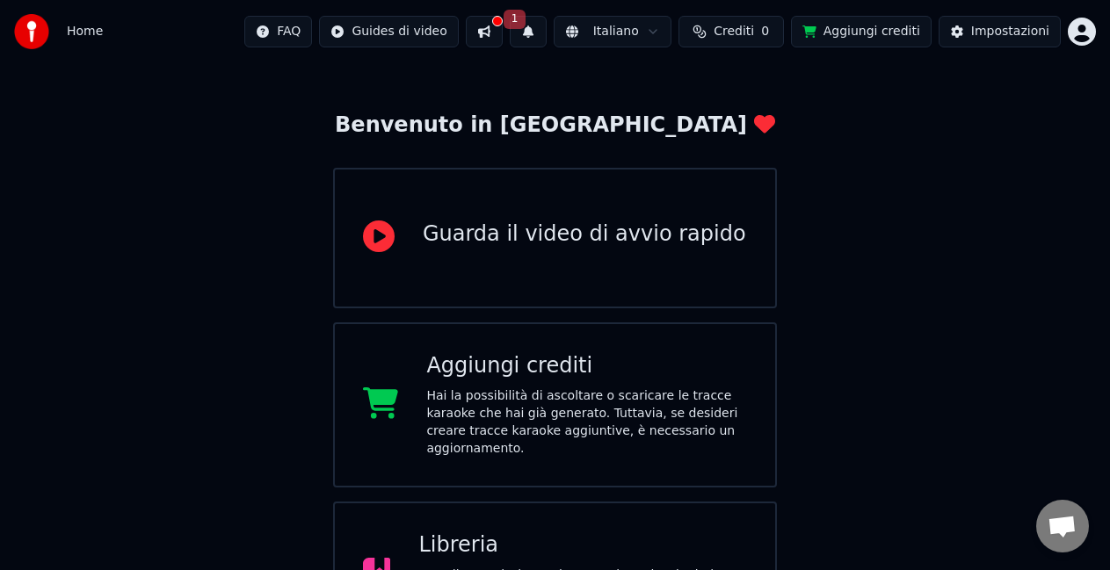
scroll to position [88, 0]
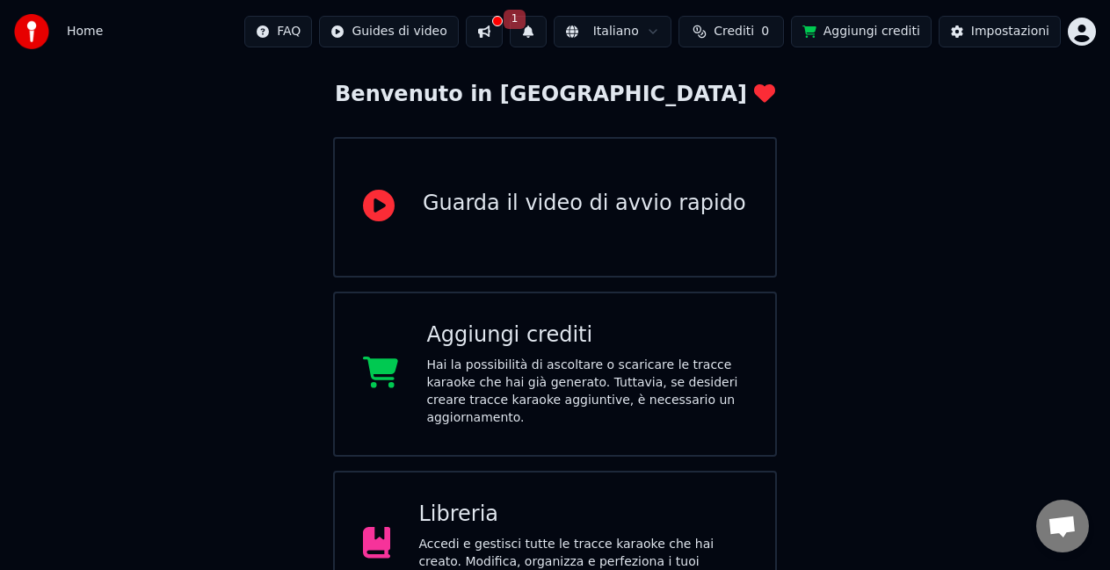
click at [510, 215] on div "Guarda il video di avvio rapido" at bounding box center [584, 204] width 323 height 28
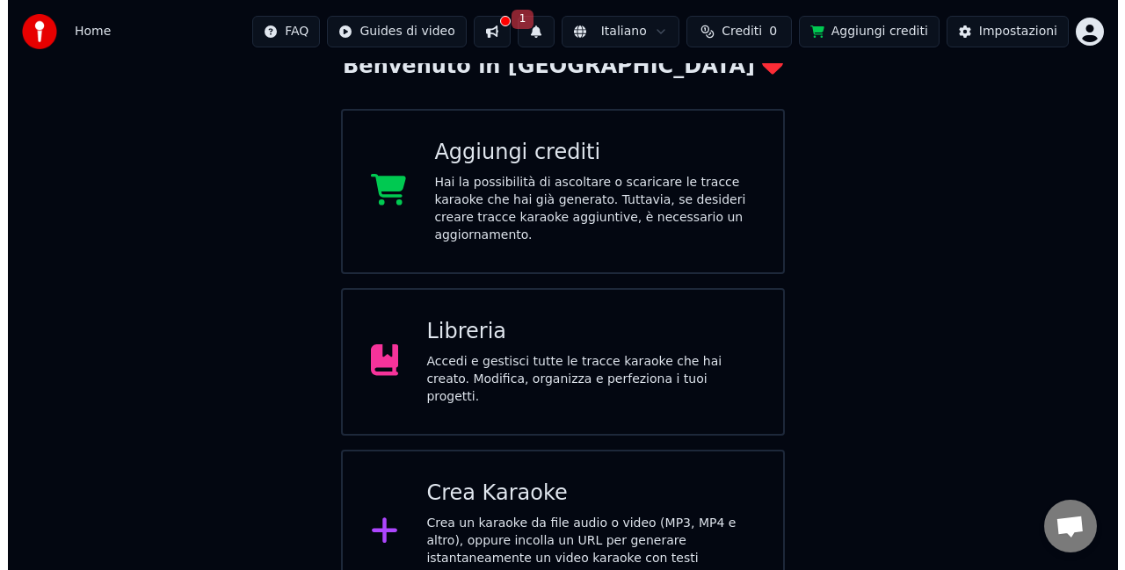
scroll to position [119, 0]
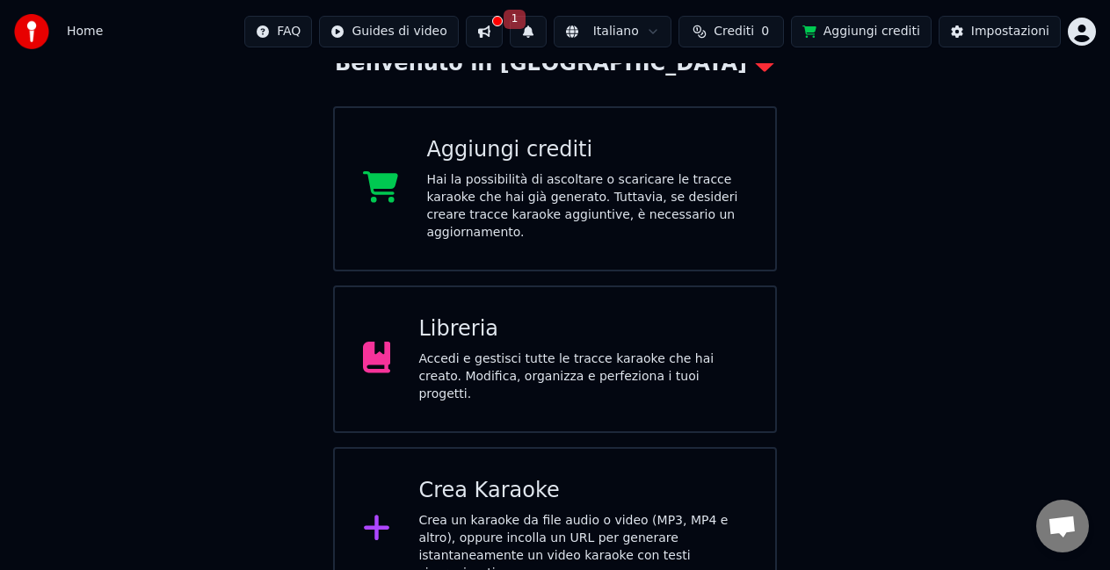
click at [455, 512] on div "Crea un karaoke da file audio o video (MP3, MP4 e altro), oppure incolla un URL…" at bounding box center [582, 547] width 329 height 70
click at [1084, 33] on html "Home FAQ Guides di video 1 Italiano Crediti 0 Aggiungi crediti Impostazioni Ben…" at bounding box center [555, 246] width 1110 height 731
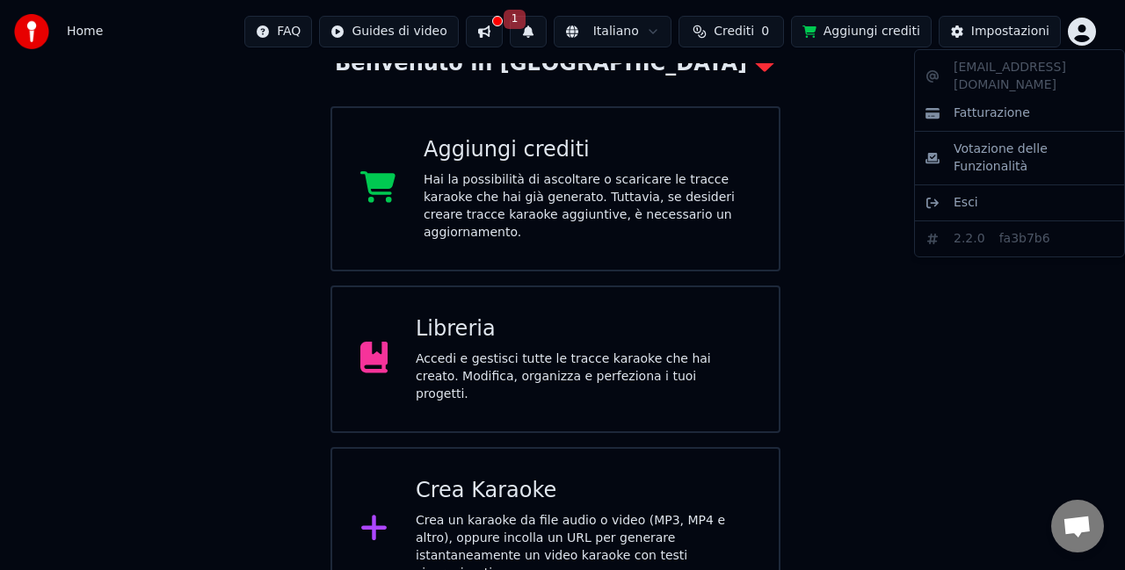
click at [902, 289] on html "Home FAQ Guides di video 1 Italiano Crediti 0 Aggiungi crediti Impostazioni Ben…" at bounding box center [562, 246] width 1125 height 731
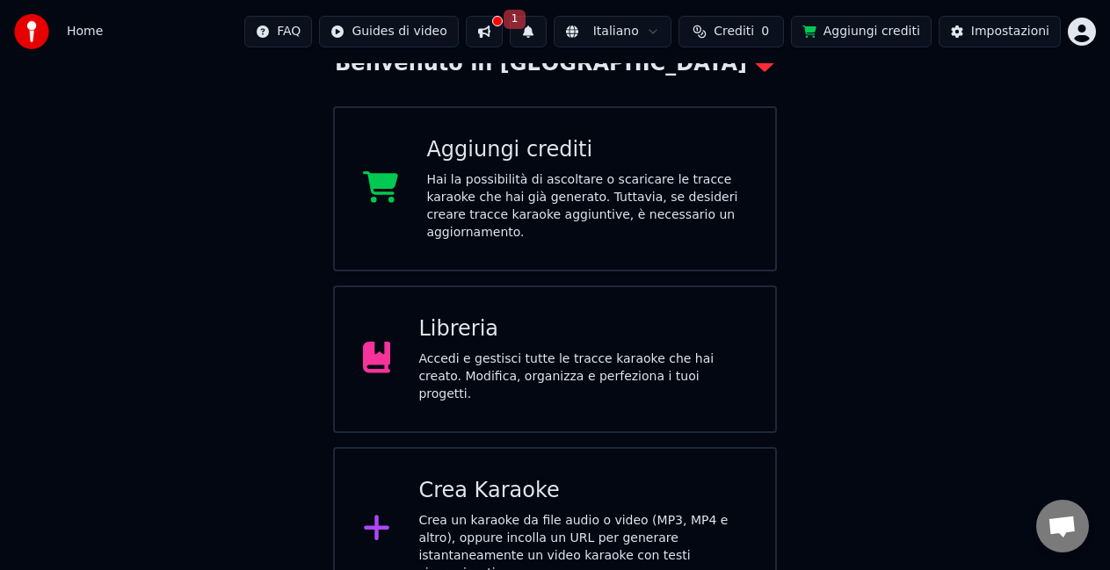
click at [475, 477] on div "Crea Karaoke" at bounding box center [582, 491] width 329 height 28
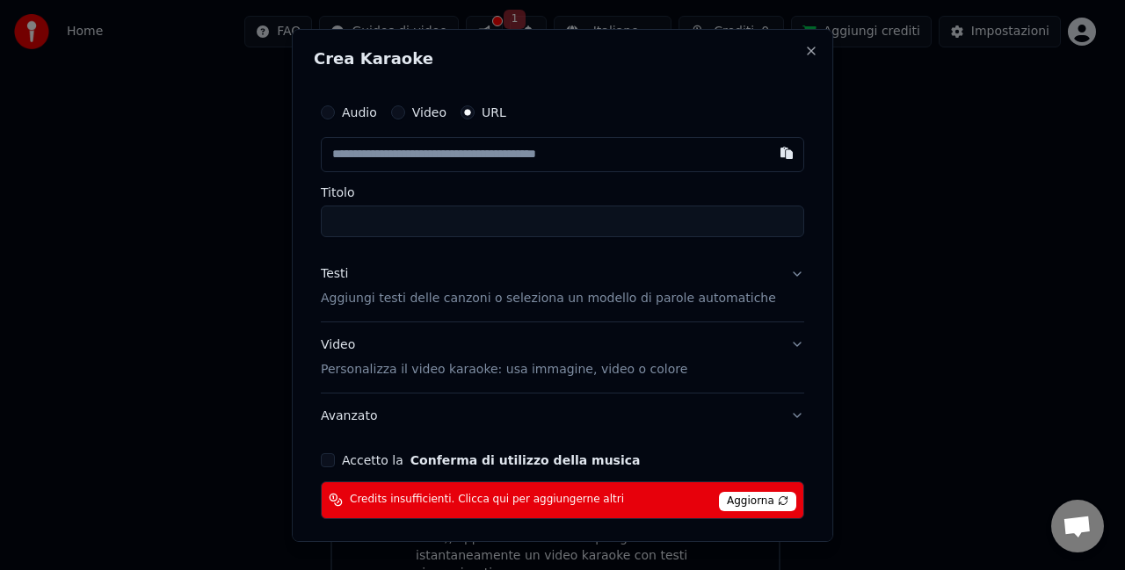
click at [392, 156] on input "text" at bounding box center [562, 153] width 483 height 35
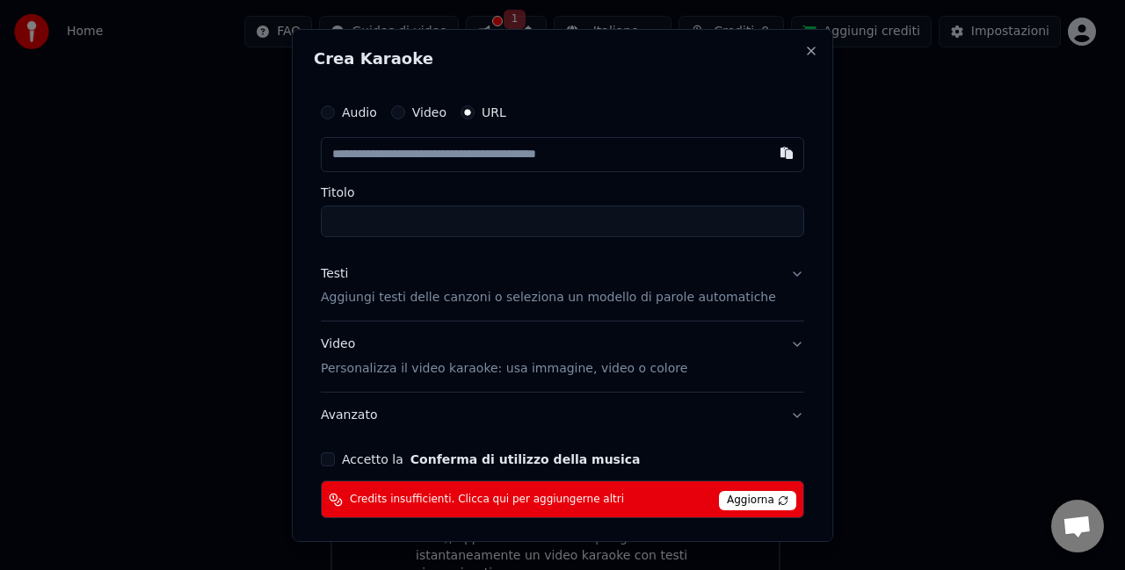
click at [399, 159] on input "text" at bounding box center [562, 153] width 483 height 35
click at [769, 154] on button "button" at bounding box center [786, 152] width 35 height 32
type input "**********"
click at [478, 275] on div "Testi Aggiungi testi delle canzoni o seleziona un modello di parole automatiche" at bounding box center [548, 285] width 455 height 42
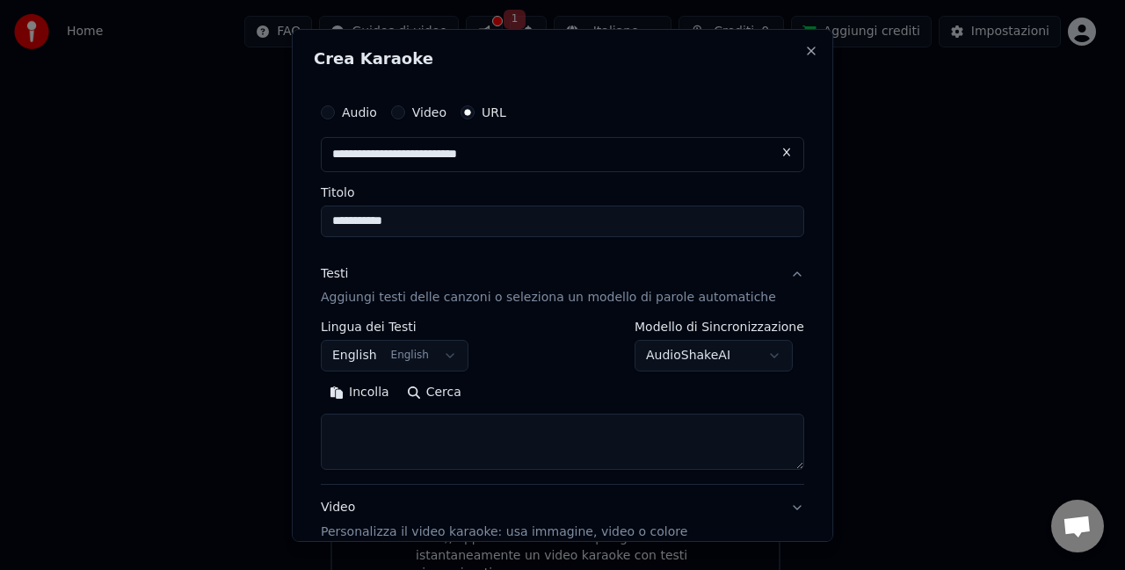
click at [366, 356] on button "English English" at bounding box center [395, 356] width 148 height 32
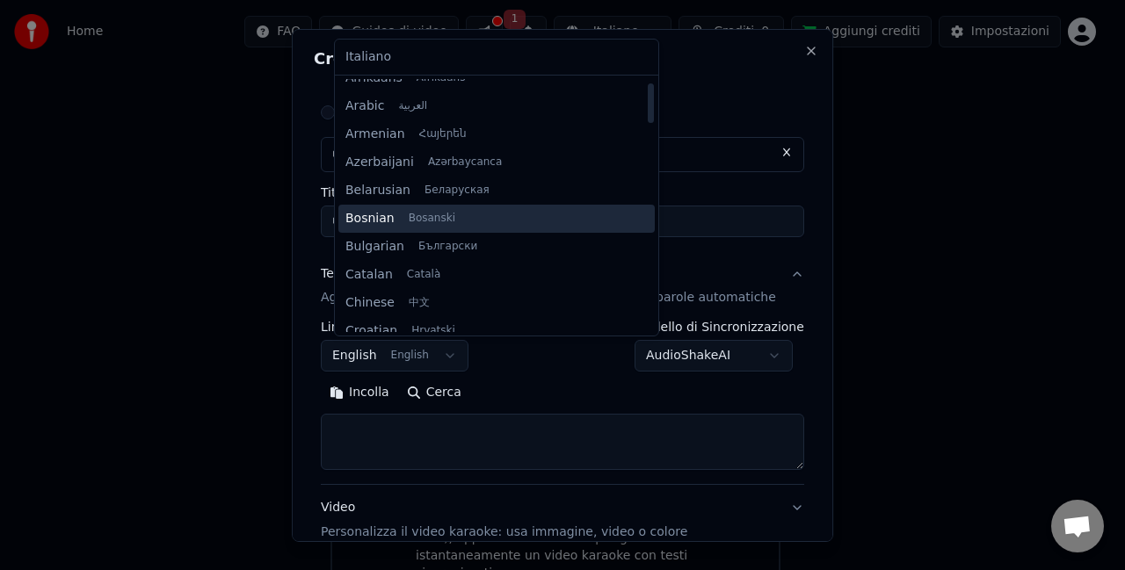
scroll to position [0, 0]
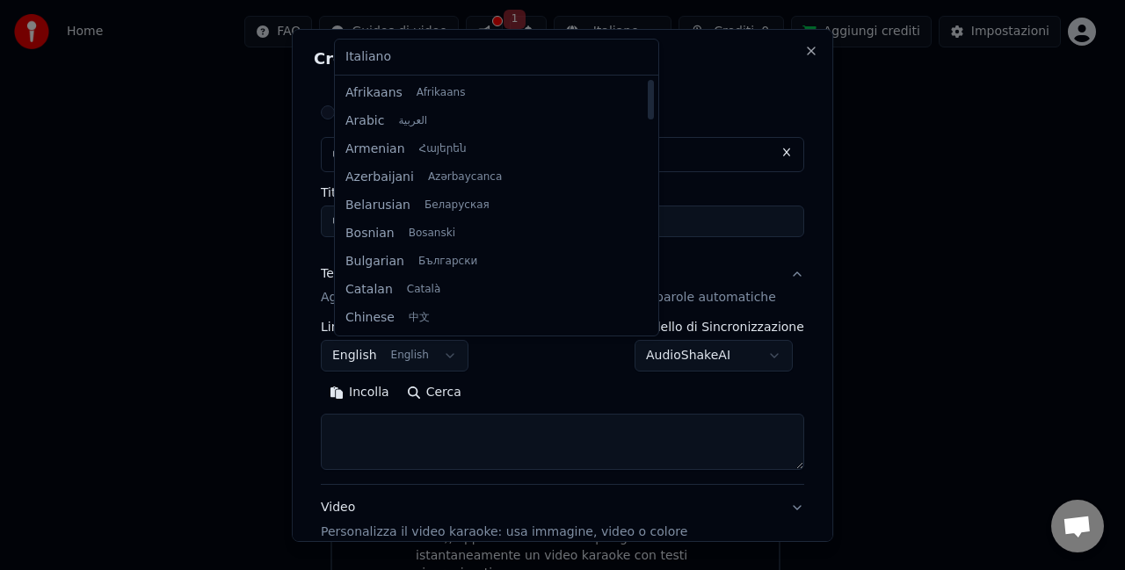
select select "**"
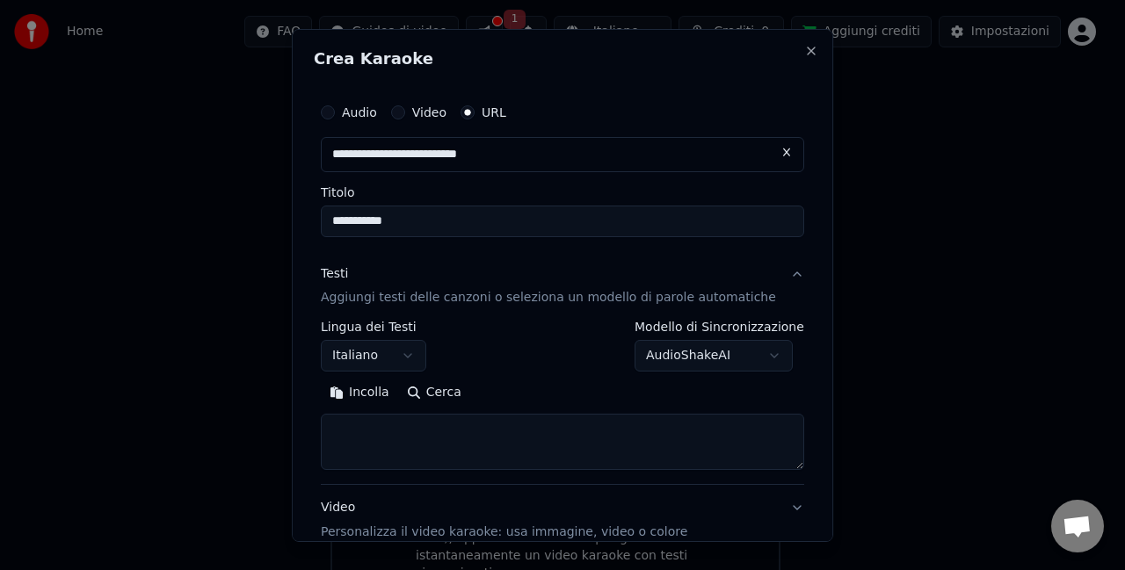
click at [378, 391] on button "Incolla" at bounding box center [359, 393] width 77 height 28
type textarea "**********"
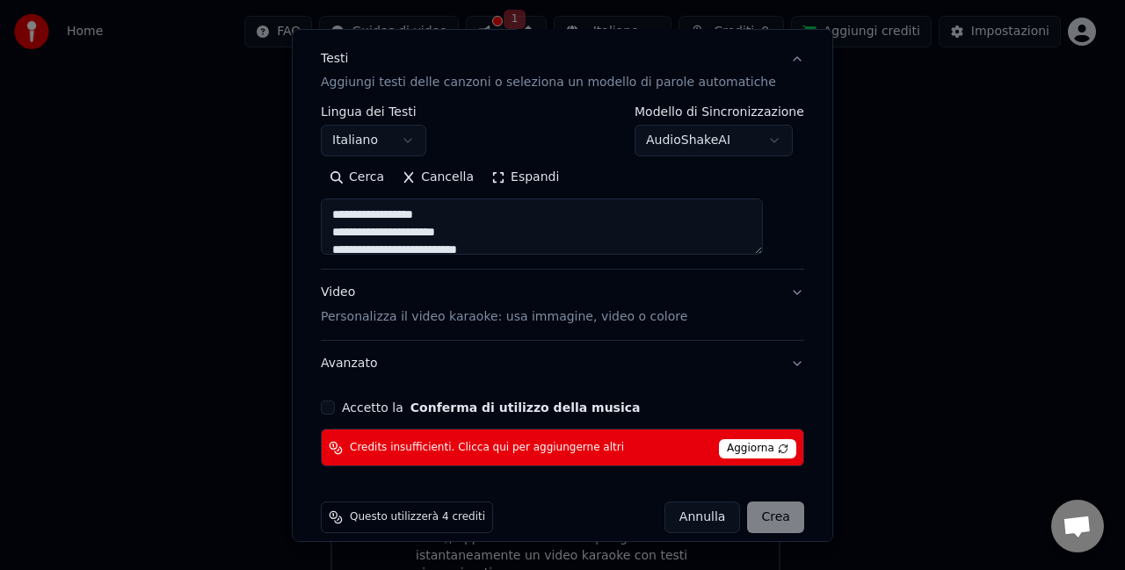
scroll to position [235, 0]
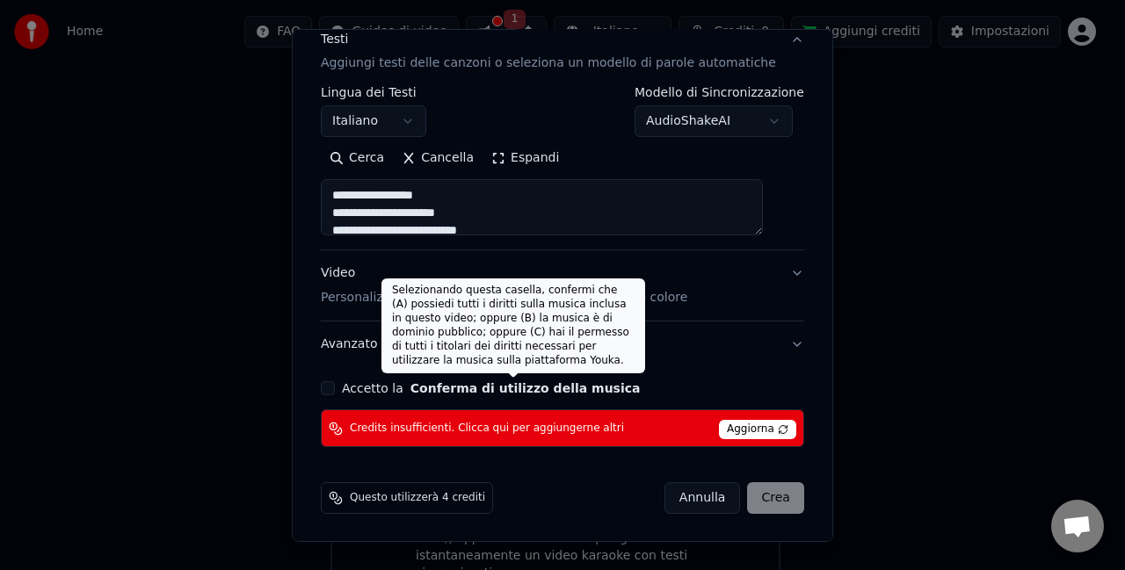
click at [440, 386] on button "Conferma di utilizzo della musica" at bounding box center [525, 388] width 230 height 12
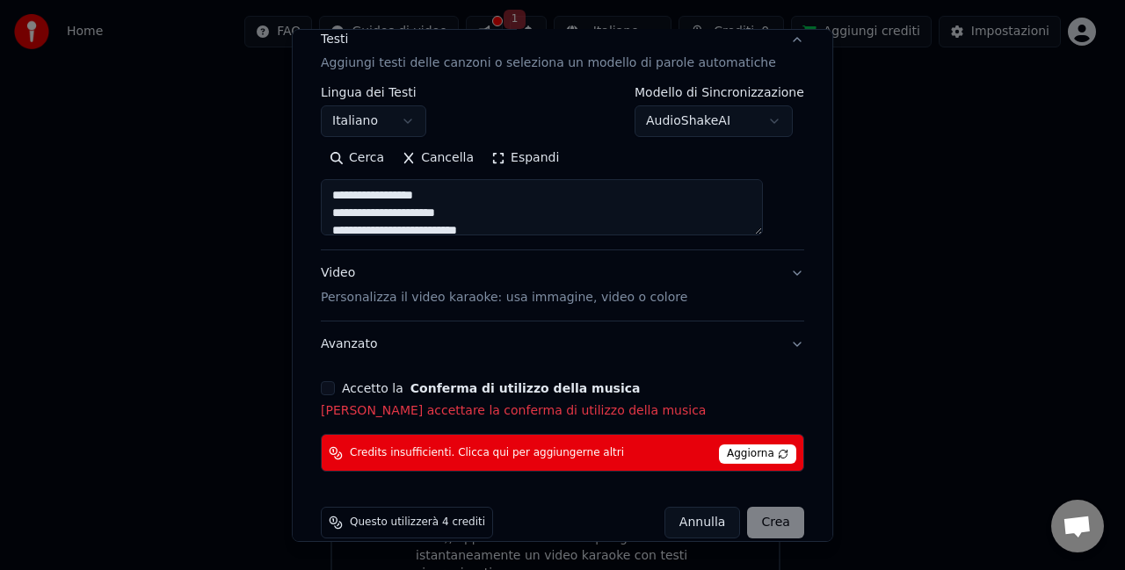
click at [746, 522] on div "Annulla Crea" at bounding box center [734, 523] width 140 height 32
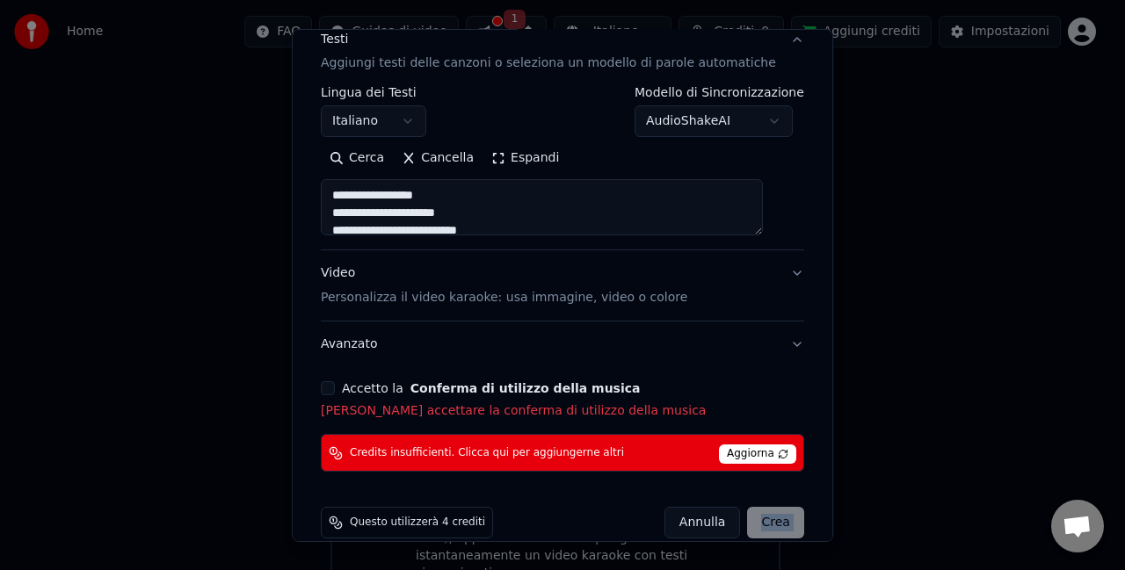
click at [746, 522] on div "Annulla Crea" at bounding box center [734, 523] width 140 height 32
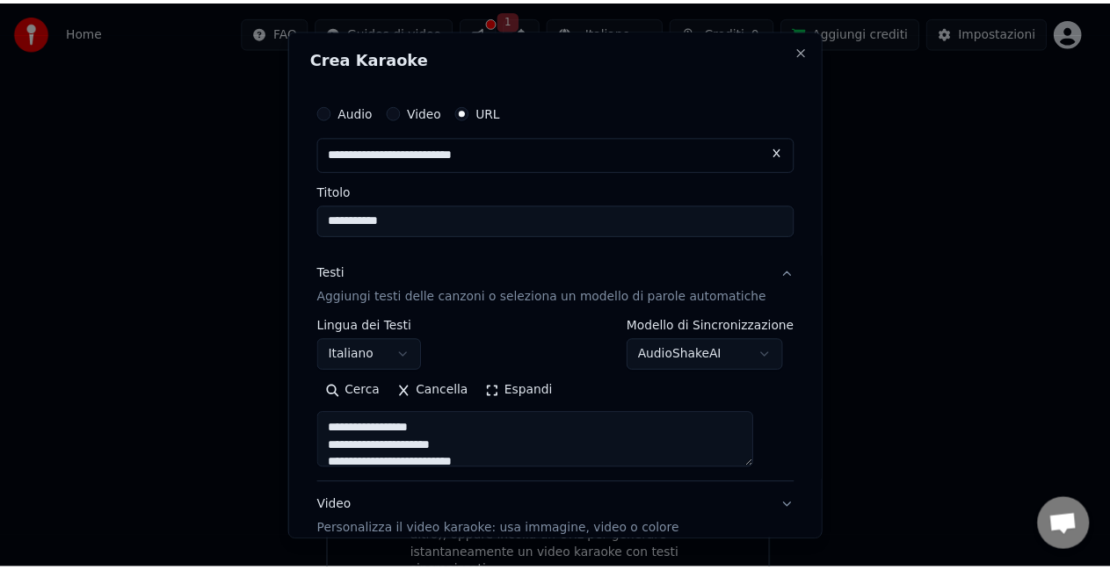
scroll to position [0, 0]
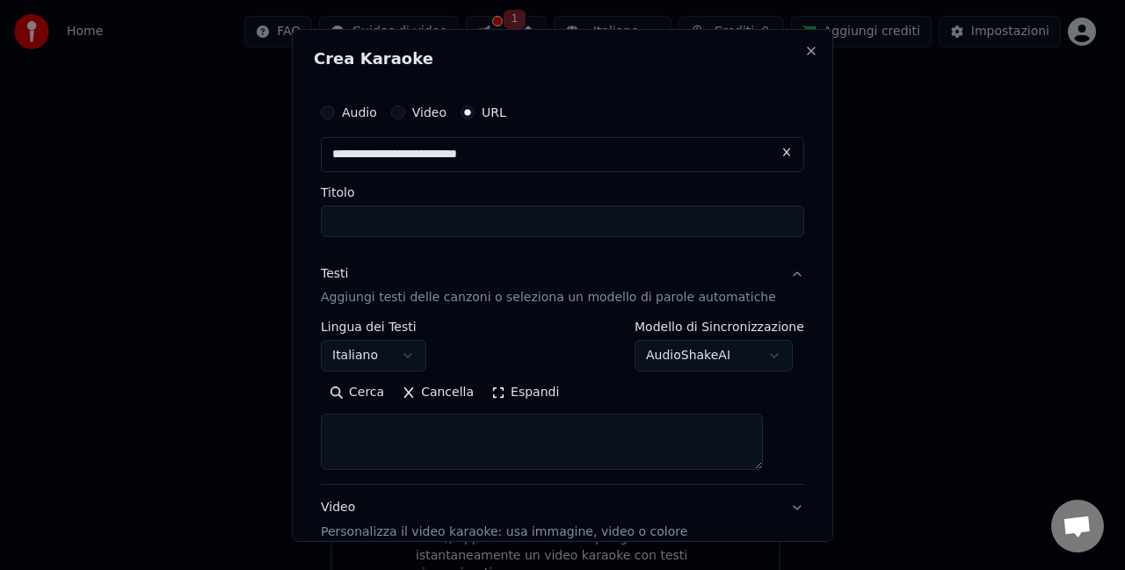
select select
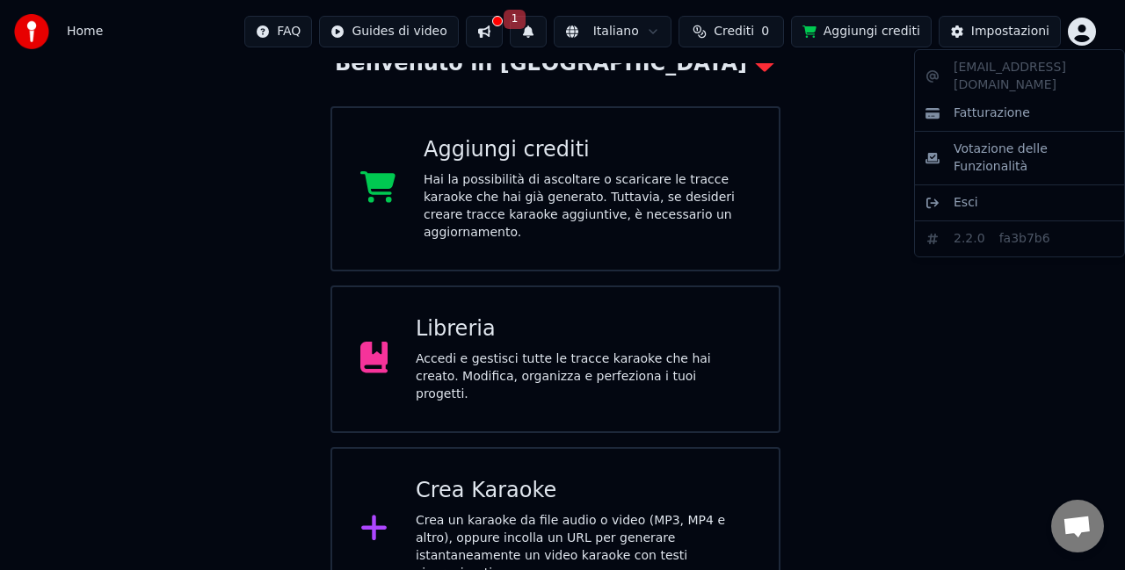
click at [1083, 25] on html "Home FAQ Guides di video 1 Italiano Crediti 0 Aggiungi crediti Impostazioni Ben…" at bounding box center [562, 246] width 1125 height 731
click at [968, 194] on span "Esci" at bounding box center [965, 203] width 25 height 18
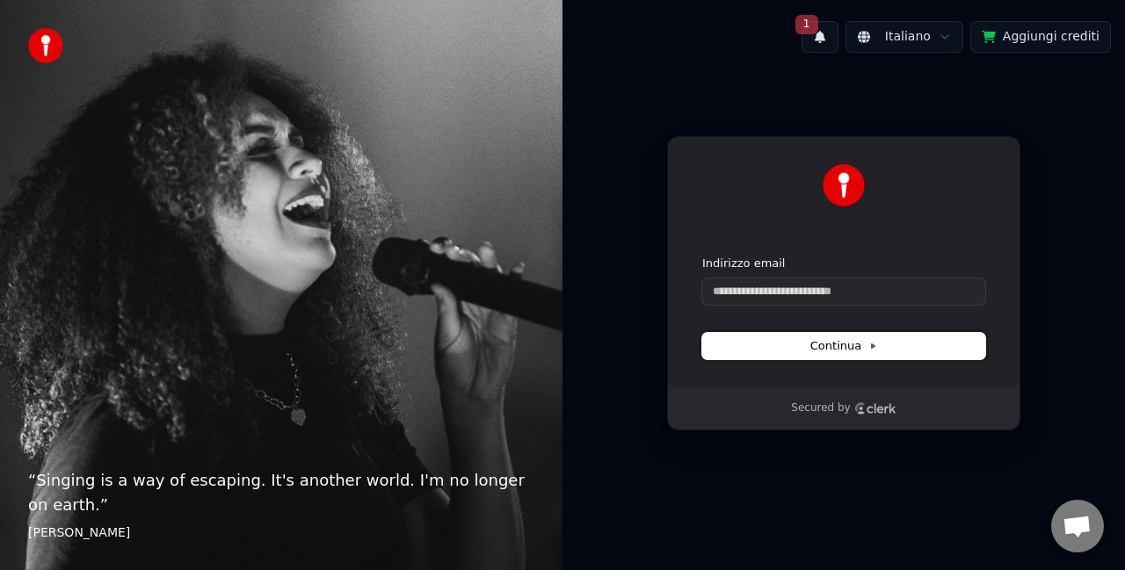
click at [815, 346] on span "Continua" at bounding box center [843, 346] width 67 height 16
click at [732, 290] on input "Indirizzo email" at bounding box center [843, 292] width 283 height 26
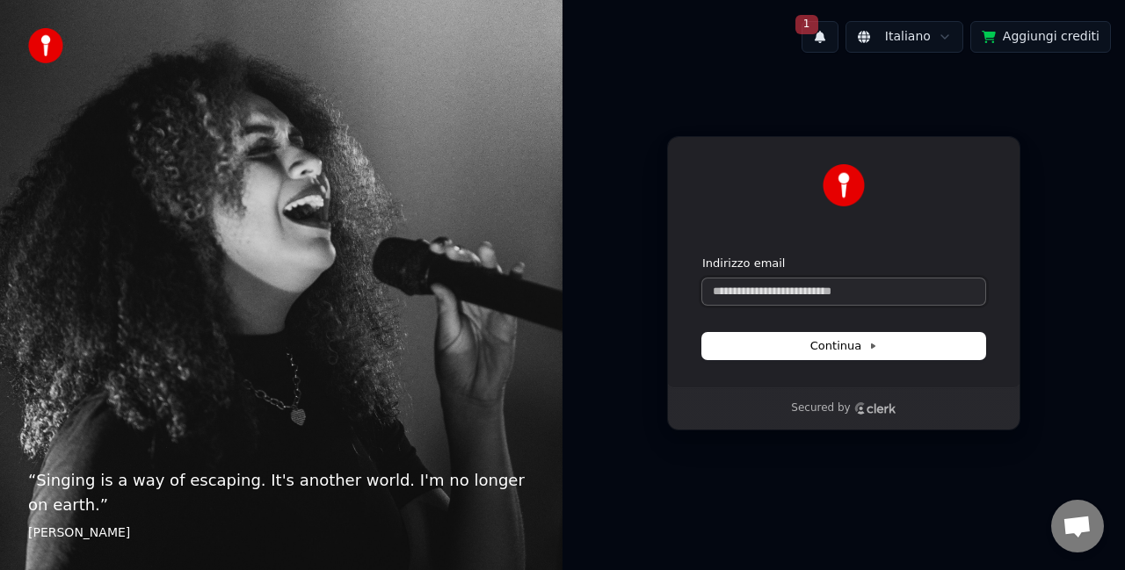
click at [732, 290] on input "Indirizzo email" at bounding box center [843, 292] width 283 height 26
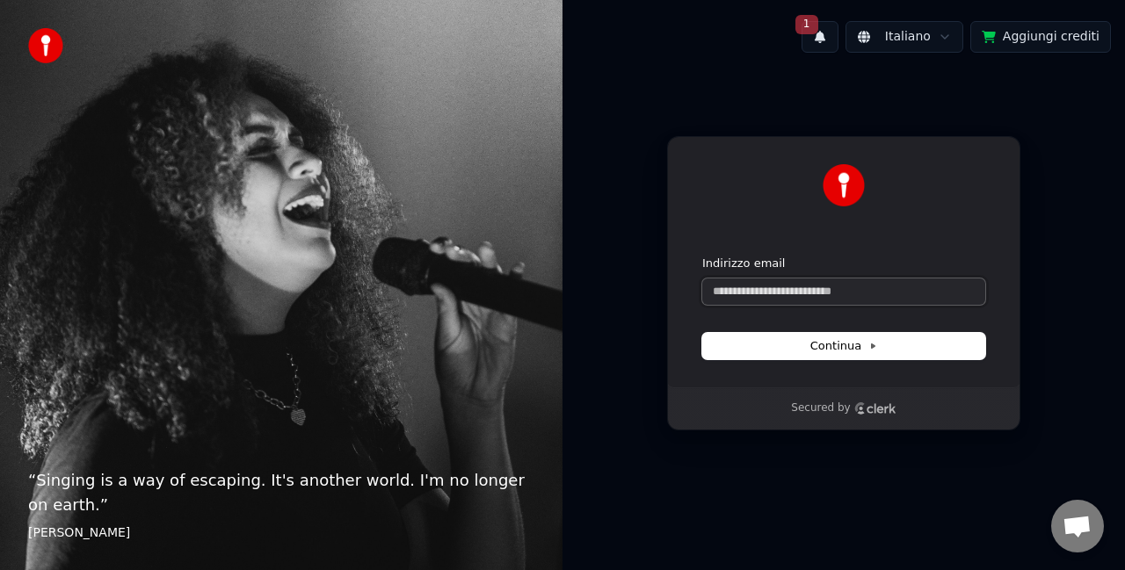
click at [732, 290] on input "Indirizzo email" at bounding box center [843, 292] width 283 height 26
click at [983, 185] on div at bounding box center [843, 185] width 283 height 42
click at [804, 293] on input "Indirizzo email" at bounding box center [843, 292] width 283 height 26
click at [756, 292] on input "Indirizzo email" at bounding box center [843, 292] width 283 height 26
type input "*"
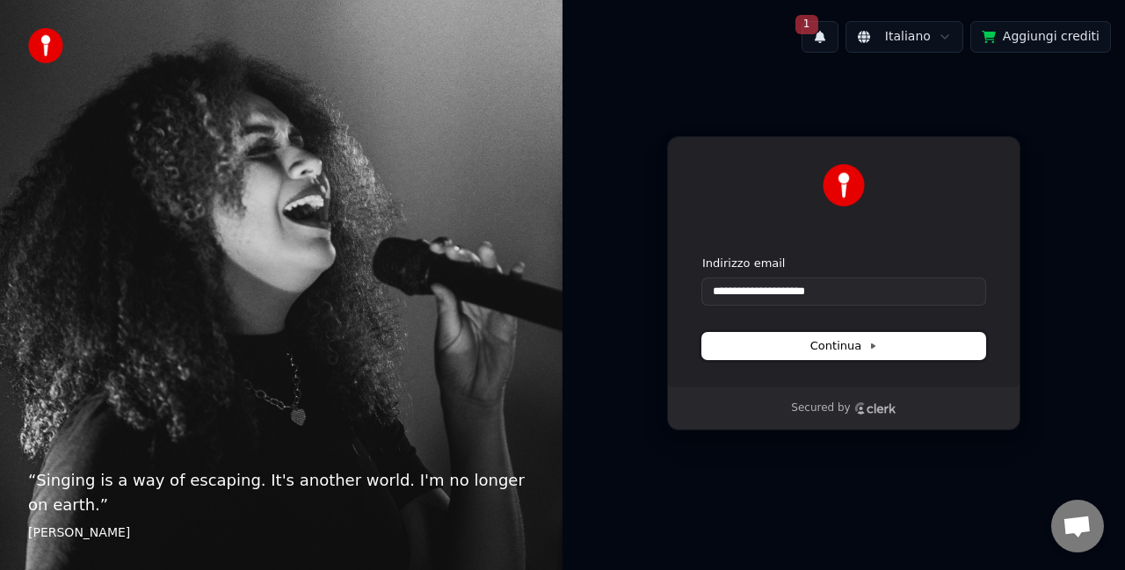
click at [840, 340] on span "Continua" at bounding box center [843, 346] width 67 height 16
type input "**********"
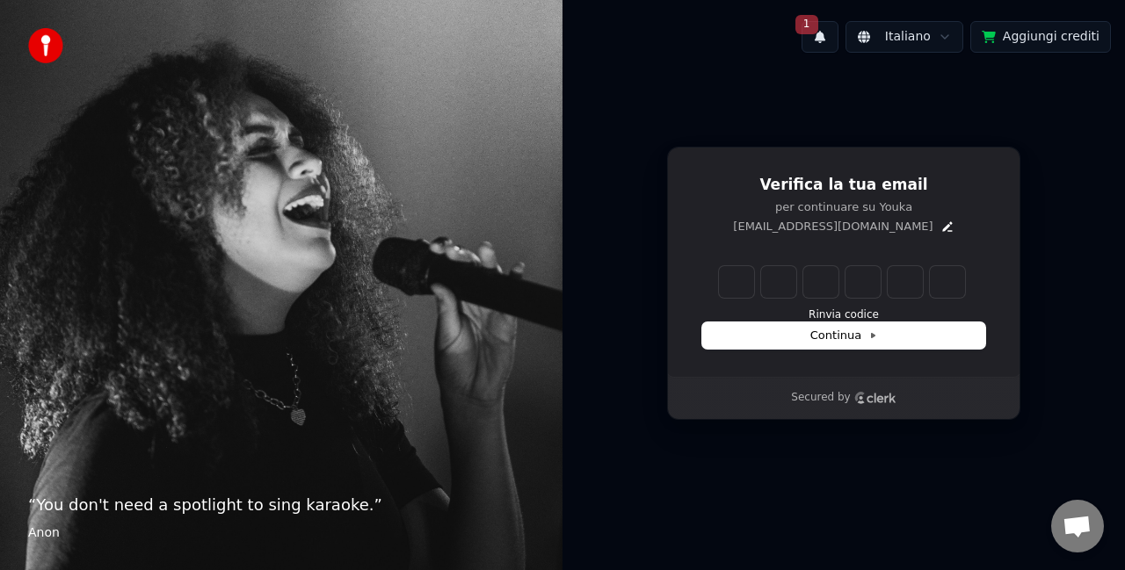
click at [818, 30] on span "1" at bounding box center [806, 24] width 23 height 19
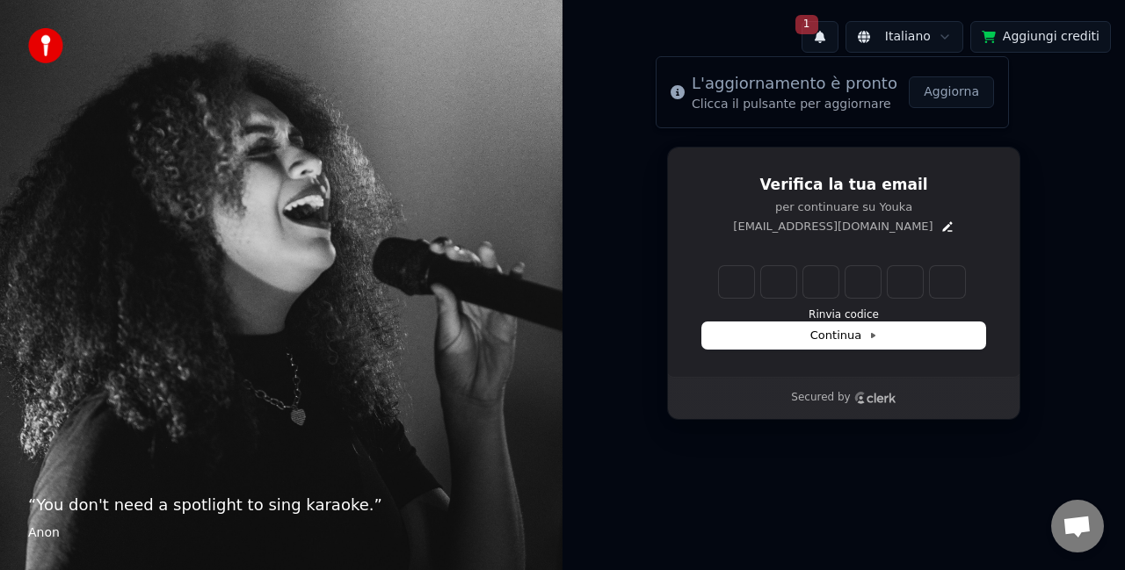
click at [959, 91] on button "Aggiorna" at bounding box center [950, 92] width 85 height 32
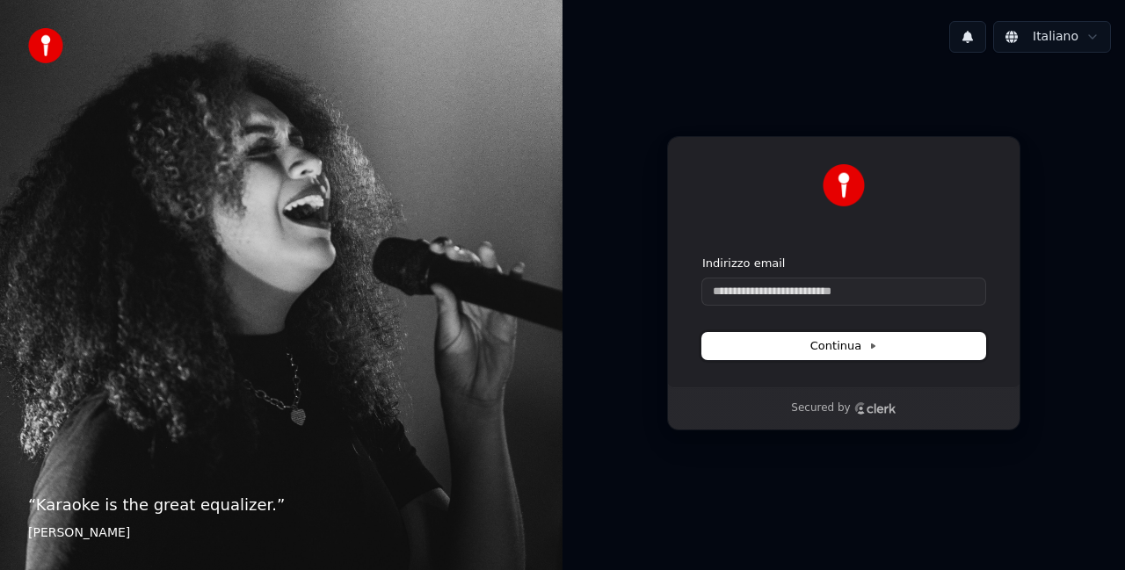
click at [869, 351] on span "Continua" at bounding box center [843, 346] width 67 height 16
click at [784, 292] on input "Indirizzo email" at bounding box center [843, 292] width 283 height 26
type input "*"
click at [765, 292] on input "**" at bounding box center [843, 292] width 283 height 26
click at [762, 292] on input "**" at bounding box center [843, 292] width 283 height 26
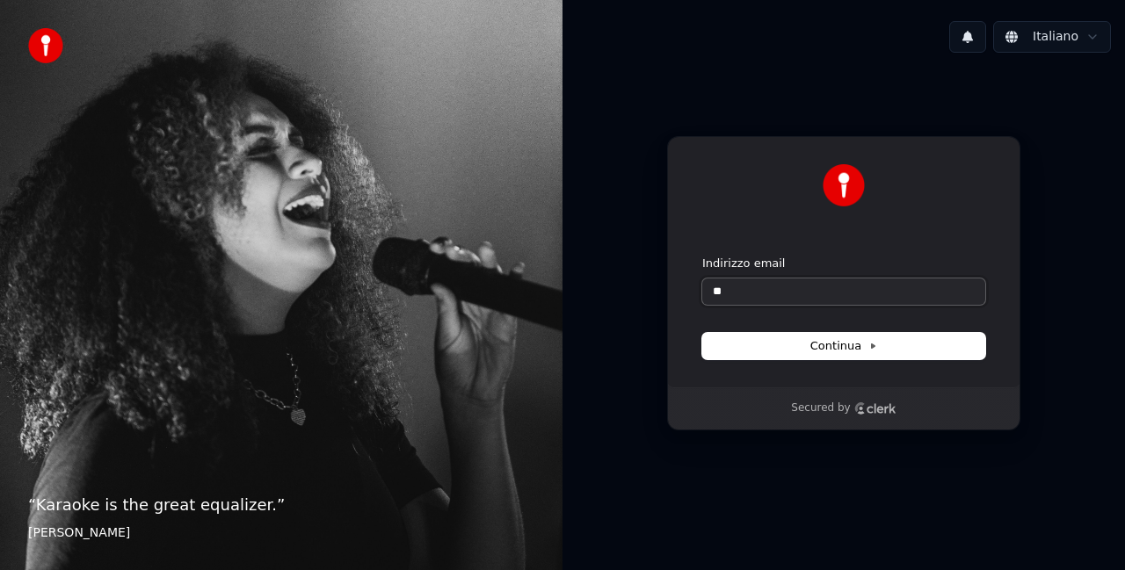
type input "*"
click at [746, 292] on input "Indirizzo email" at bounding box center [843, 292] width 283 height 26
click at [835, 346] on span "Continua" at bounding box center [843, 346] width 67 height 16
type input "**********"
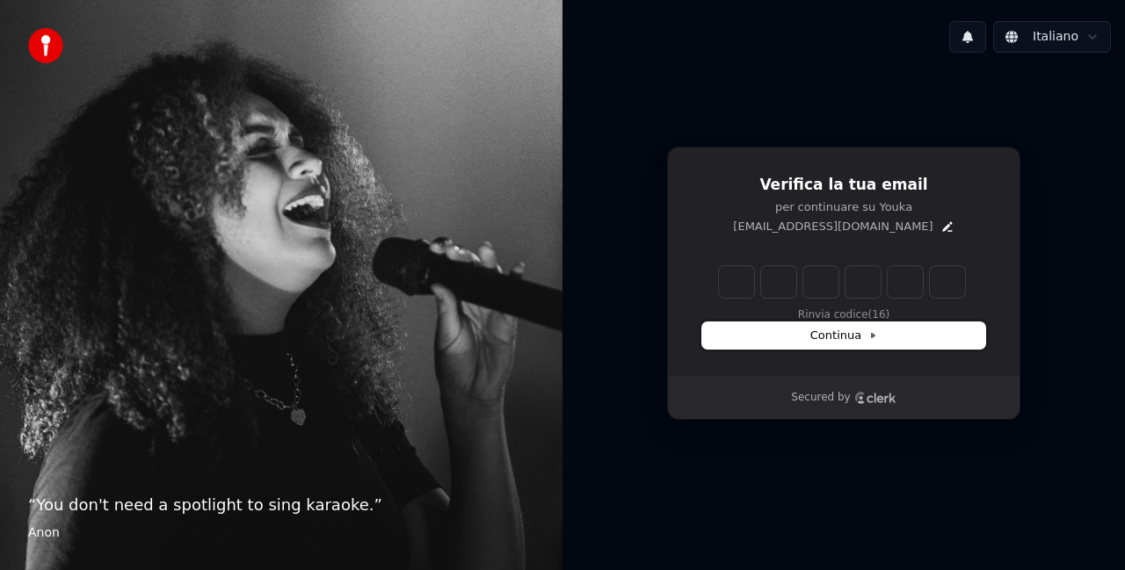
click at [826, 326] on button "Continua" at bounding box center [843, 335] width 283 height 26
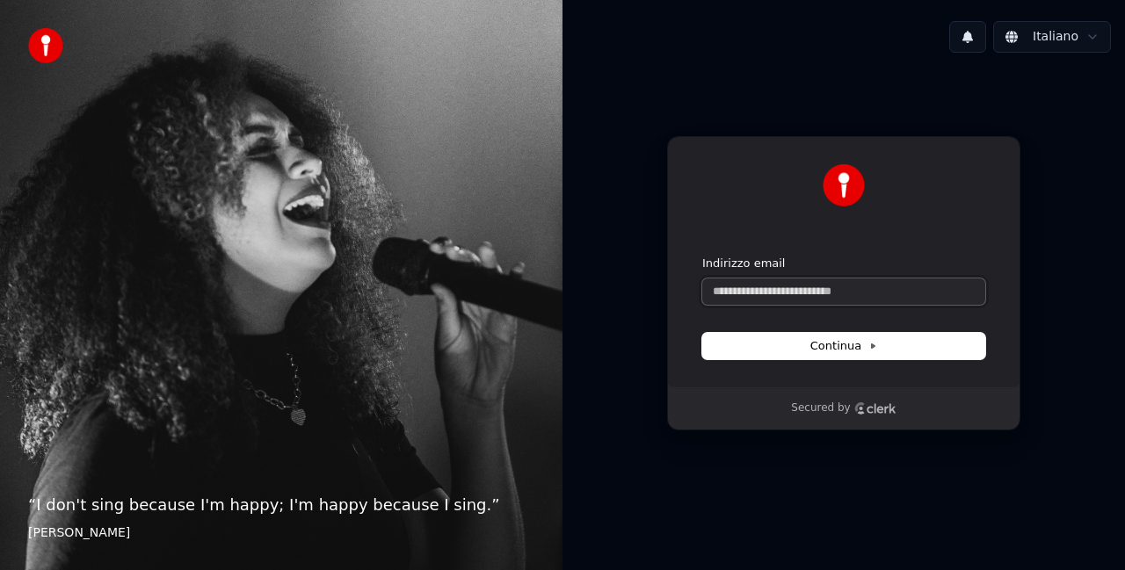
click at [744, 289] on input "Indirizzo email" at bounding box center [843, 292] width 283 height 26
type input "*"
click at [828, 338] on span "Continua" at bounding box center [843, 346] width 67 height 16
type input "**********"
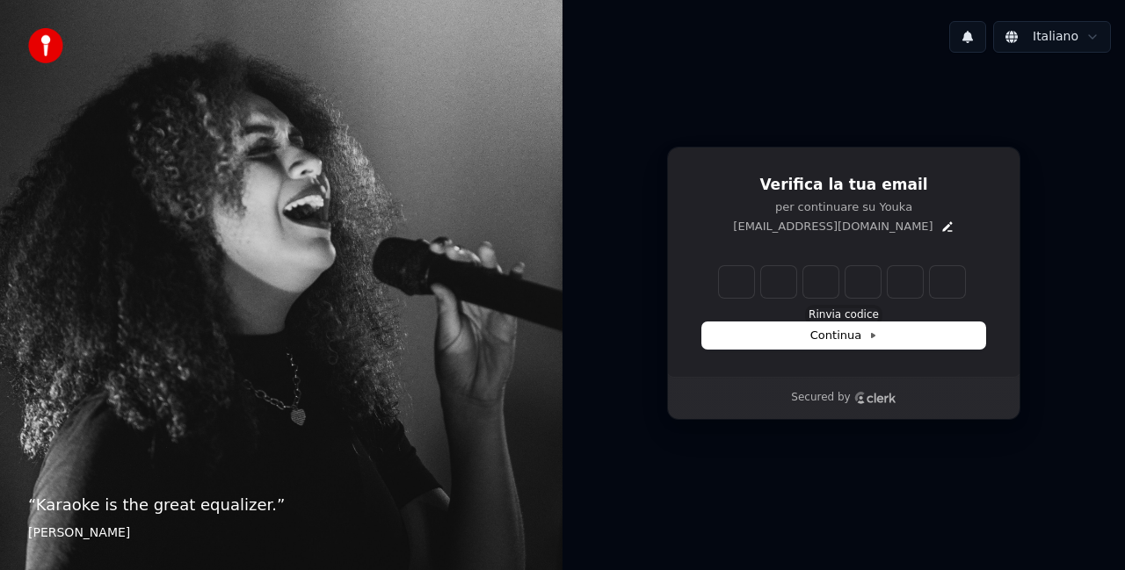
click at [834, 311] on button "Rinvia codice" at bounding box center [843, 315] width 70 height 14
click at [821, 310] on button "Rinvia codice" at bounding box center [843, 315] width 70 height 14
